Goal: Task Accomplishment & Management: Use online tool/utility

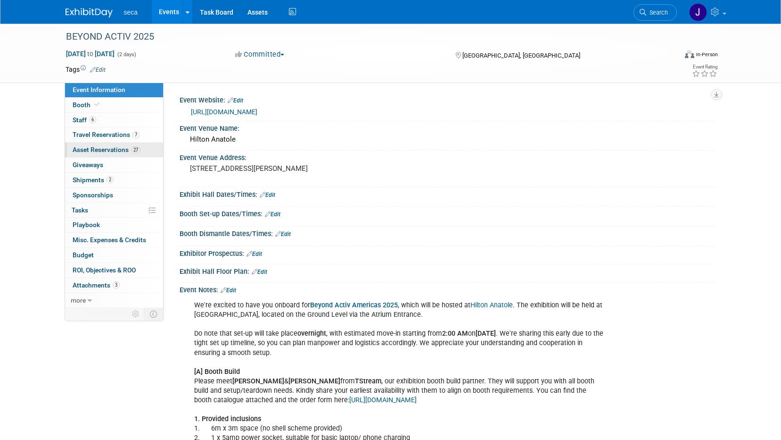
click at [122, 149] on span "Asset Reservations 27" at bounding box center [107, 150] width 68 height 8
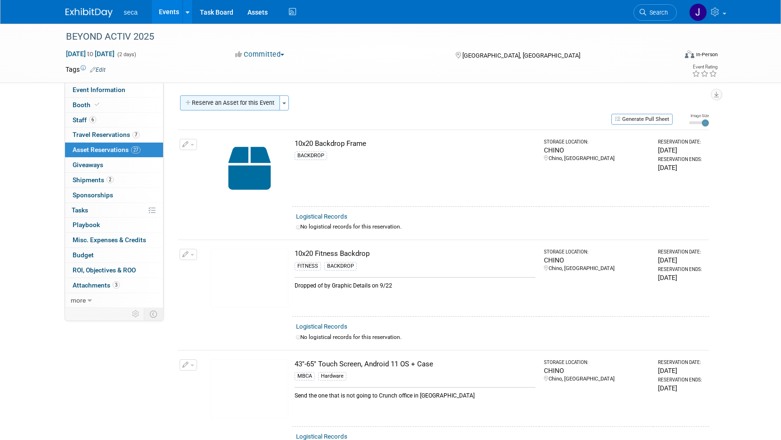
click at [256, 102] on button "Reserve an Asset for this Event" at bounding box center [230, 102] width 100 height 15
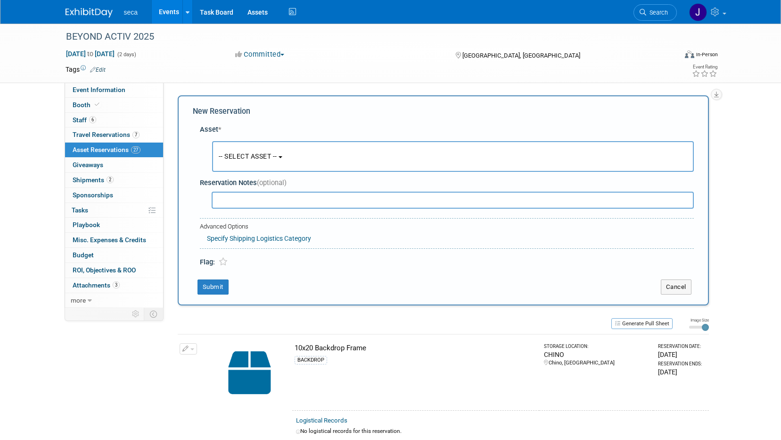
scroll to position [9, 0]
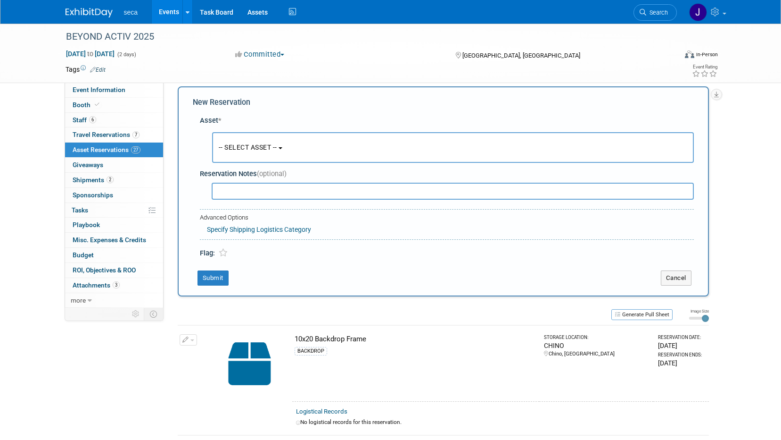
click at [243, 144] on span "-- SELECT ASSET --" at bounding box center [248, 147] width 58 height 8
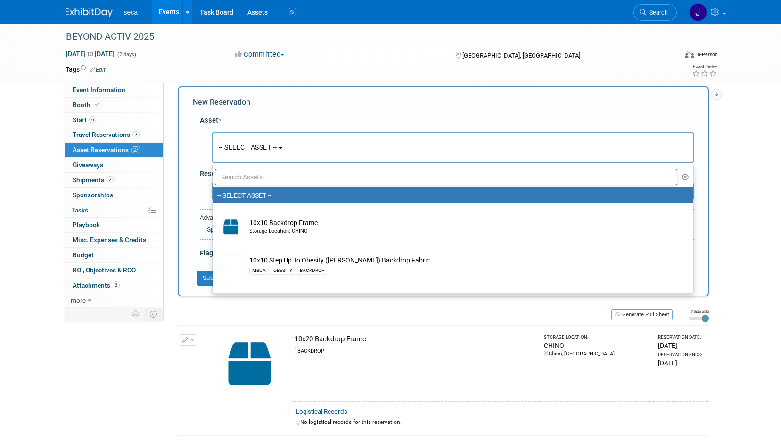
click at [285, 120] on div "Asset *" at bounding box center [447, 121] width 494 height 10
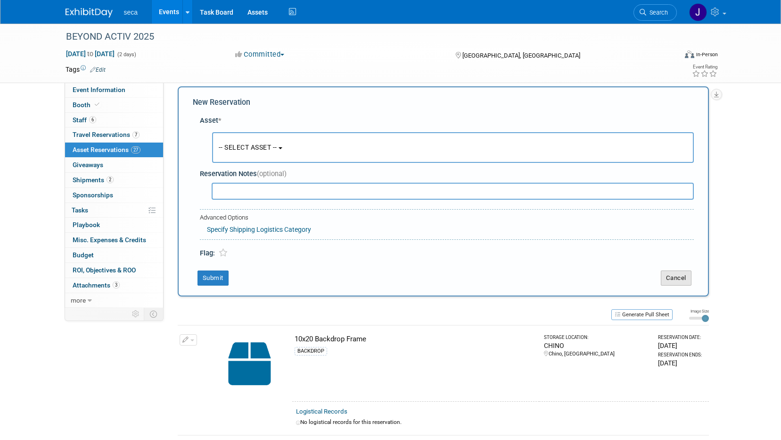
click at [682, 279] on button "Cancel" at bounding box center [676, 277] width 31 height 15
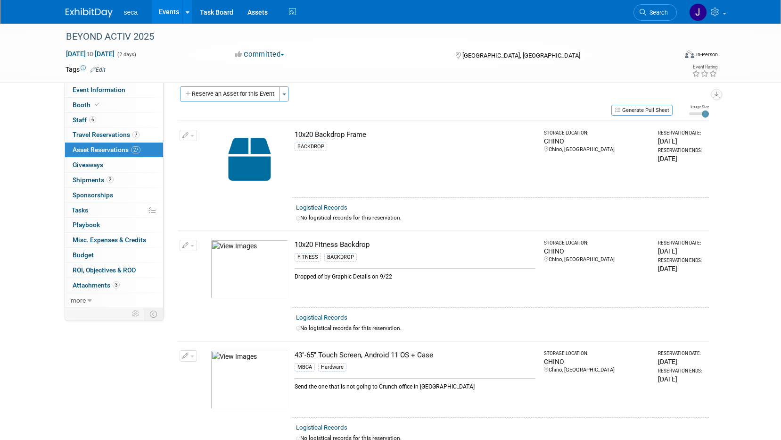
scroll to position [0, 0]
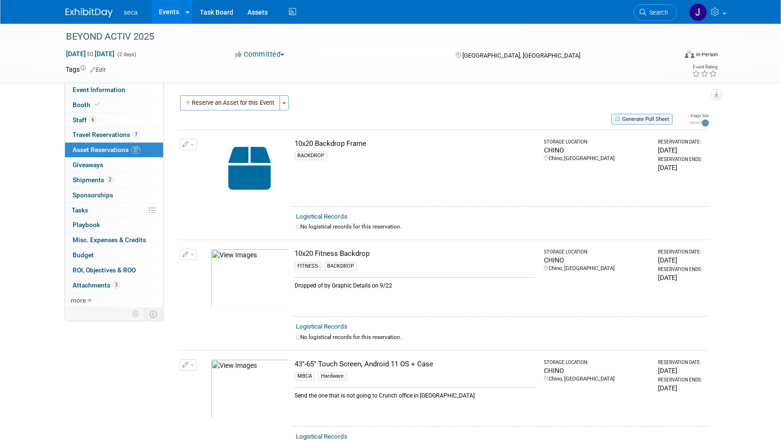
click at [649, 120] on button "Generate Pull Sheet" at bounding box center [642, 119] width 61 height 11
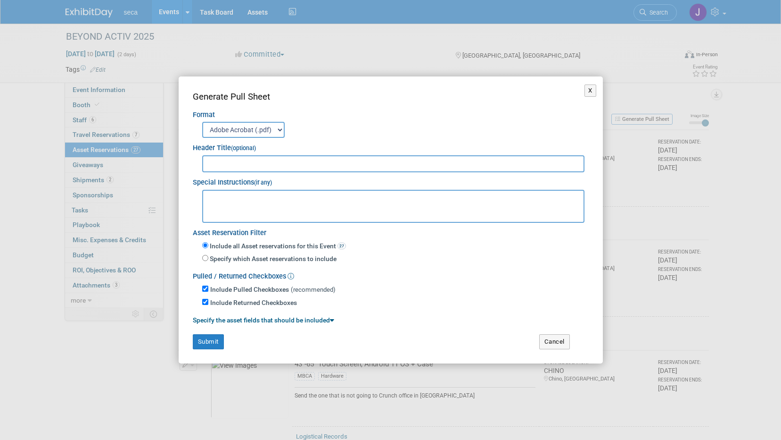
click at [251, 172] on div "Special Instructions (if any)" at bounding box center [391, 180] width 396 height 16
click at [251, 167] on input "text" at bounding box center [393, 163] width 383 height 17
click at [253, 166] on input "text" at bounding box center [393, 163] width 383 height 17
type input "Beyond Activ"
click at [199, 339] on button "Submit" at bounding box center [208, 341] width 31 height 15
